Goal: Task Accomplishment & Management: Manage account settings

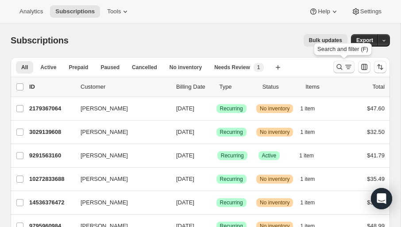
click at [337, 66] on icon "Search and filter results" at bounding box center [340, 67] width 6 height 6
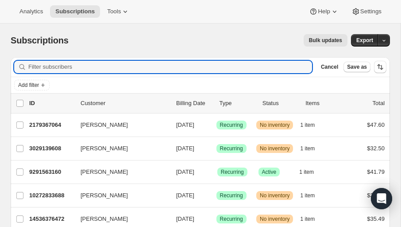
paste input "[PERSON_NAME][EMAIL_ADDRESS][DOMAIN_NAME]"
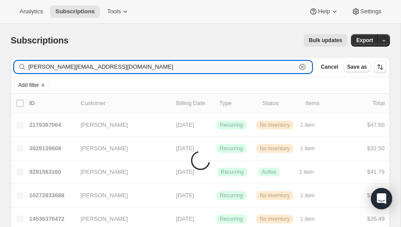
type input "[PERSON_NAME][EMAIL_ADDRESS][DOMAIN_NAME]"
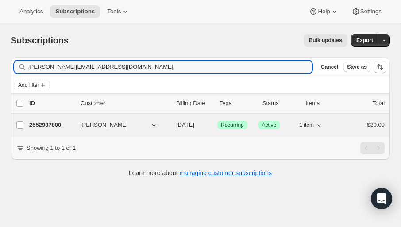
click at [97, 124] on span "[PERSON_NAME]" at bounding box center [104, 124] width 47 height 9
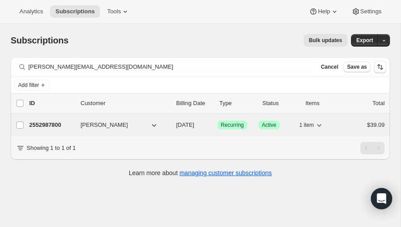
click at [50, 121] on p "2552987800" at bounding box center [51, 124] width 44 height 9
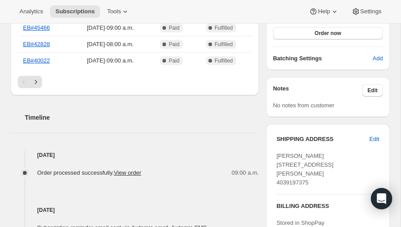
scroll to position [263, 0]
click at [371, 138] on span "Edit" at bounding box center [375, 139] width 10 height 9
select select "[GEOGRAPHIC_DATA]"
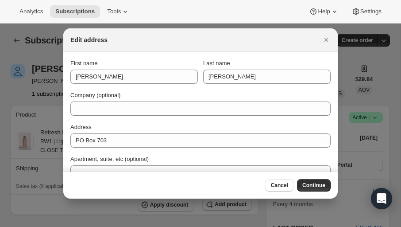
scroll to position [0, 0]
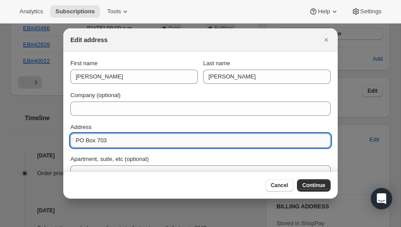
click at [94, 137] on input "PO Box 703" at bounding box center [200, 140] width 260 height 14
paste input "[STREET_ADDRESS]"
drag, startPoint x: 111, startPoint y: 140, endPoint x: 194, endPoint y: 141, distance: 83.3
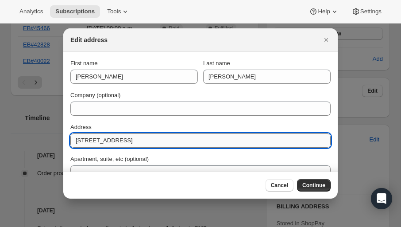
click at [194, 141] on input "[STREET_ADDRESS]" at bounding box center [200, 140] width 260 height 14
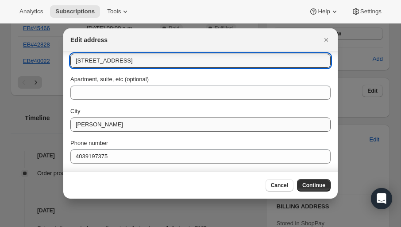
scroll to position [78, 0]
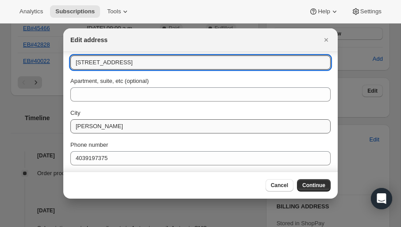
type input "[STREET_ADDRESS]"
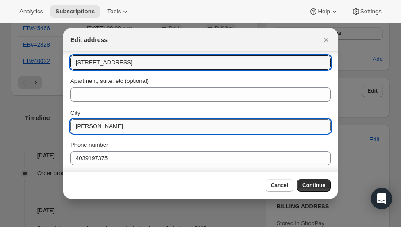
click at [99, 124] on input "[PERSON_NAME]" at bounding box center [200, 126] width 260 height 14
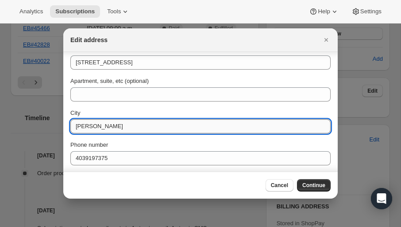
click at [99, 124] on input "[PERSON_NAME]" at bounding box center [200, 126] width 260 height 14
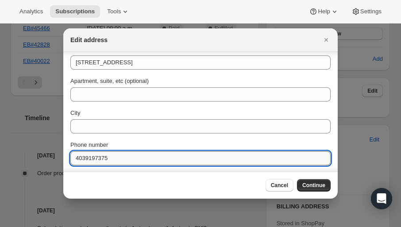
click at [93, 161] on input "4039197375" at bounding box center [200, 158] width 260 height 14
type input "4039197375"
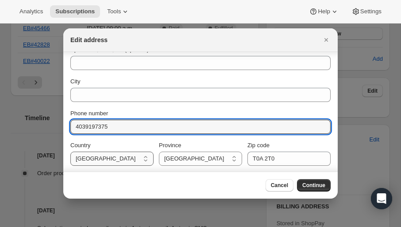
scroll to position [108, 0]
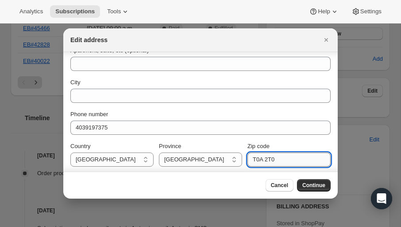
click at [269, 158] on input "T0A 2T0" at bounding box center [289, 159] width 83 height 14
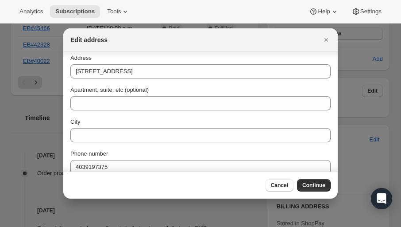
scroll to position [70, 0]
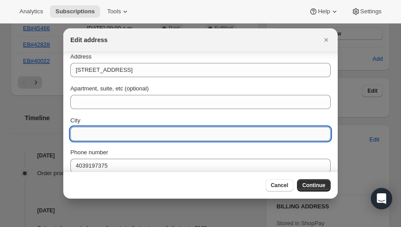
click at [98, 127] on input "City" at bounding box center [200, 134] width 260 height 14
paste input "St. Paul AB T0A 3A4"
drag, startPoint x: 98, startPoint y: 135, endPoint x: 140, endPoint y: 134, distance: 42.1
click at [140, 134] on input "St. Paul AB T0A 3A4" at bounding box center [200, 134] width 260 height 14
click at [108, 136] on input "St. Paul AB T0A 3A4" at bounding box center [200, 134] width 260 height 14
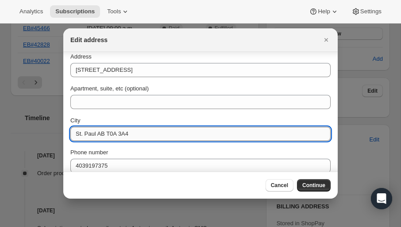
drag, startPoint x: 108, startPoint y: 135, endPoint x: 139, endPoint y: 136, distance: 31.0
click at [139, 136] on input "St. Paul AB T0A 3A4" at bounding box center [200, 134] width 260 height 14
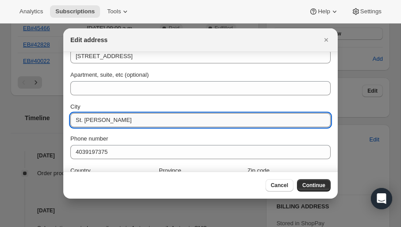
scroll to position [111, 0]
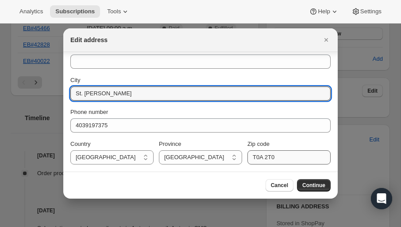
type input "St. [PERSON_NAME]"
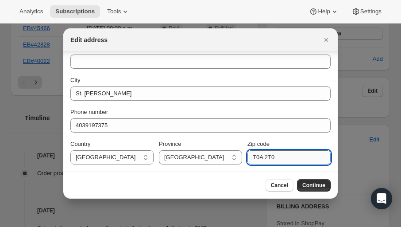
click at [267, 158] on input "T0A 2T0" at bounding box center [289, 157] width 83 height 14
paste input "3A4"
type input "T0A 3A4"
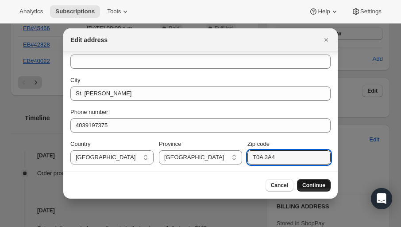
click at [321, 187] on span "Continue" at bounding box center [313, 185] width 23 height 7
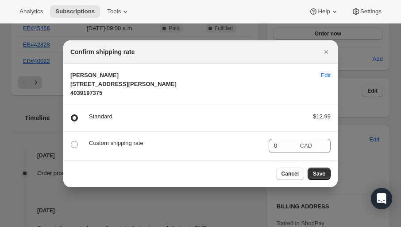
scroll to position [0, 0]
click at [314, 178] on button "Save" at bounding box center [319, 173] width 23 height 12
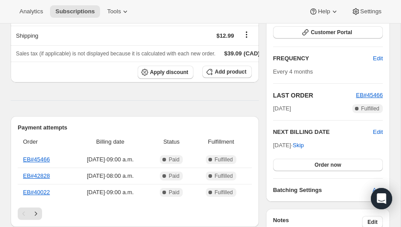
scroll to position [263, 0]
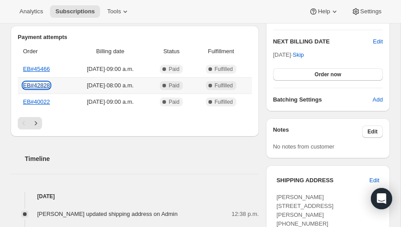
click at [36, 89] on link "EB#42828" at bounding box center [36, 85] width 27 height 7
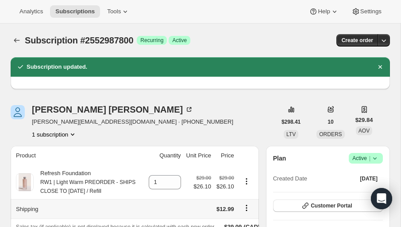
scroll to position [0, 0]
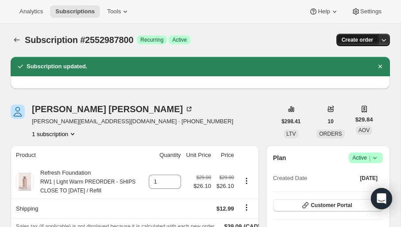
click at [352, 41] on span "Create order" at bounding box center [357, 39] width 31 height 7
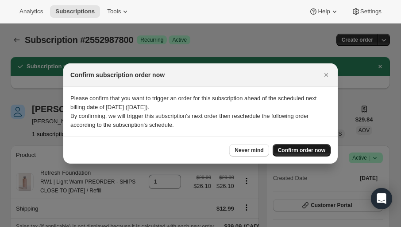
click at [290, 148] on span "Confirm order now" at bounding box center [301, 150] width 47 height 7
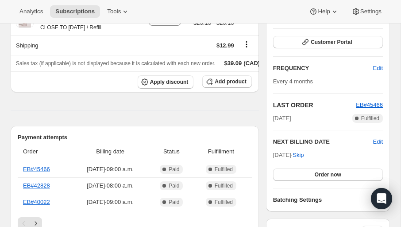
scroll to position [163, 0]
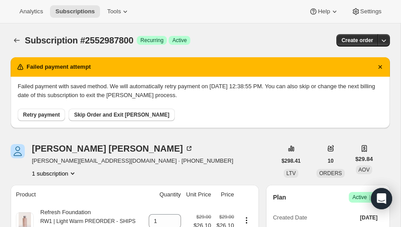
click at [105, 119] on button "Skip Order and Exit Dunning" at bounding box center [122, 114] width 106 height 12
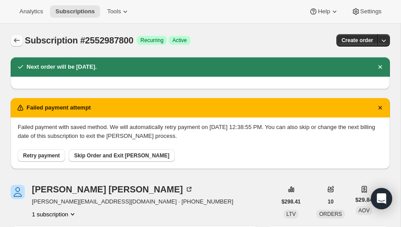
click at [20, 35] on button "Subscriptions" at bounding box center [17, 40] width 12 height 12
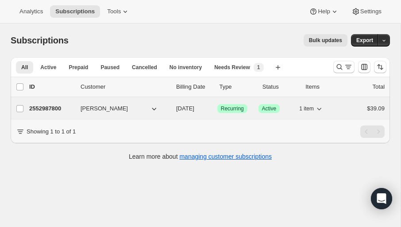
click at [54, 110] on p "2552987800" at bounding box center [51, 108] width 44 height 9
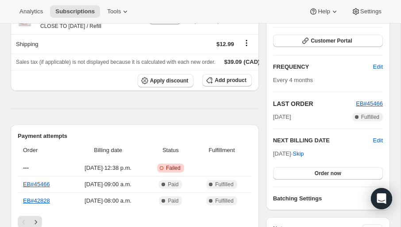
scroll to position [125, 0]
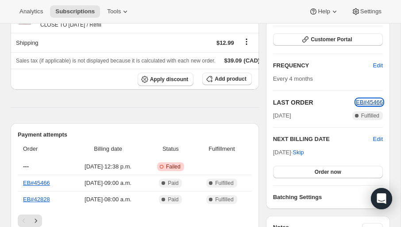
click at [378, 101] on span "EB#45466" at bounding box center [369, 102] width 27 height 7
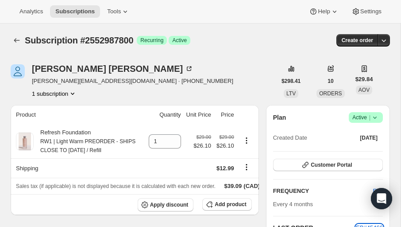
scroll to position [1, 0]
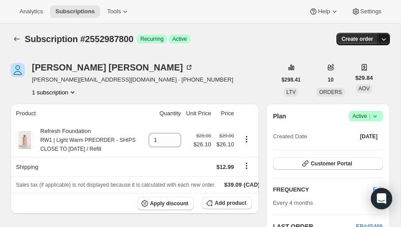
click at [383, 38] on icon "button" at bounding box center [383, 39] width 9 height 9
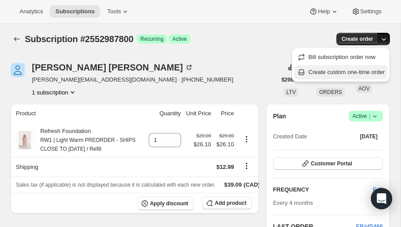
click at [338, 71] on span "Create custom one-time order" at bounding box center [347, 72] width 77 height 7
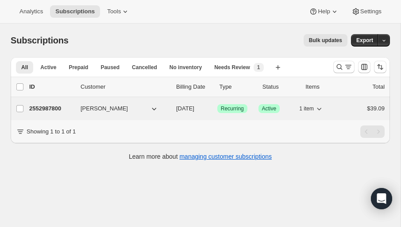
click at [85, 107] on span "[PERSON_NAME]" at bounding box center [104, 108] width 47 height 9
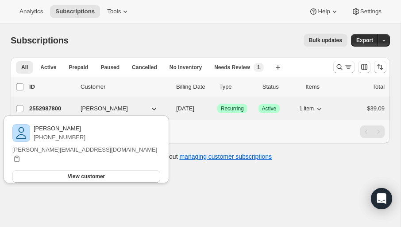
click at [62, 108] on p "2552987800" at bounding box center [51, 108] width 44 height 9
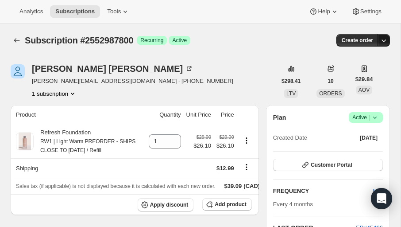
click at [384, 35] on button "button" at bounding box center [384, 40] width 12 height 12
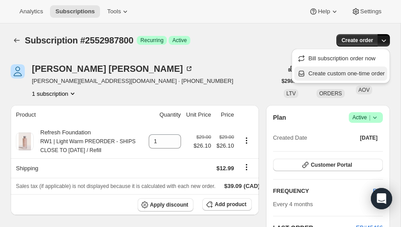
click at [353, 75] on span "Create custom one-time order" at bounding box center [347, 73] width 77 height 7
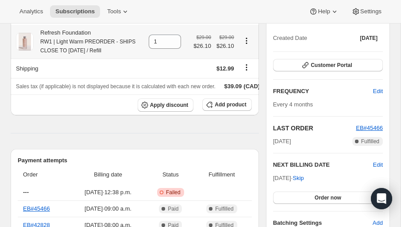
scroll to position [99, 0]
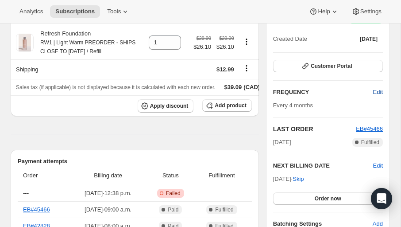
click at [381, 90] on span "Edit" at bounding box center [378, 92] width 10 height 9
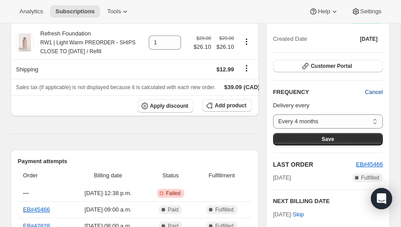
click at [381, 90] on span "Cancel" at bounding box center [374, 92] width 18 height 9
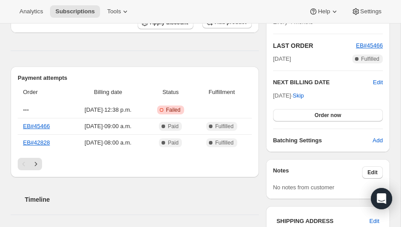
scroll to position [182, 0]
